Goal: Task Accomplishment & Management: Manage account settings

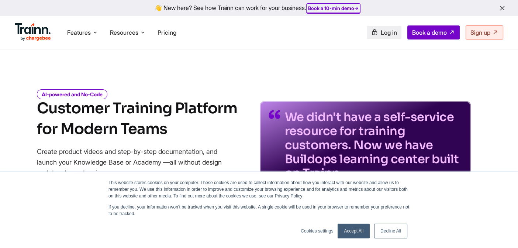
click at [381, 32] on span "Log in" at bounding box center [389, 32] width 16 height 7
click at [391, 35] on span "Log in" at bounding box center [389, 32] width 16 height 7
click at [484, 35] on span "Sign up" at bounding box center [481, 32] width 20 height 7
click at [383, 33] on span "Log in" at bounding box center [389, 32] width 16 height 7
